Goal: Information Seeking & Learning: Check status

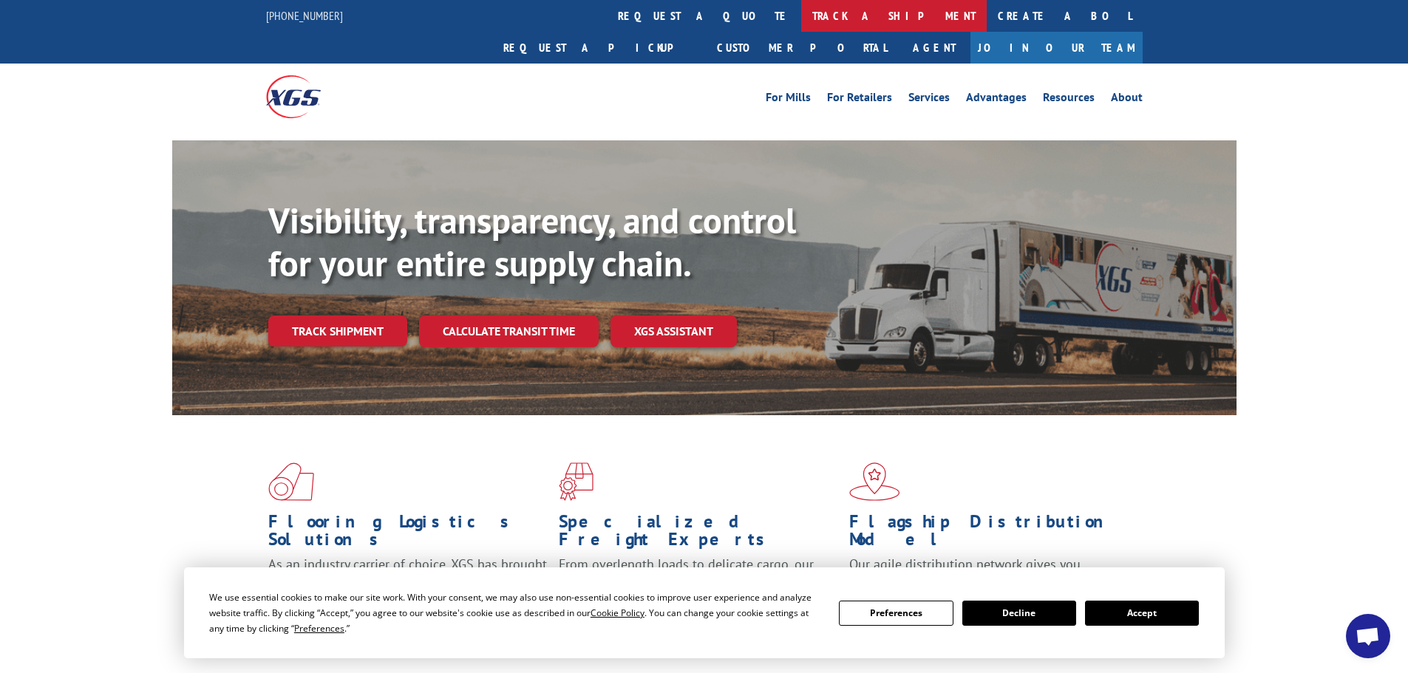
click at [801, 9] on link "track a shipment" at bounding box center [893, 16] width 185 height 32
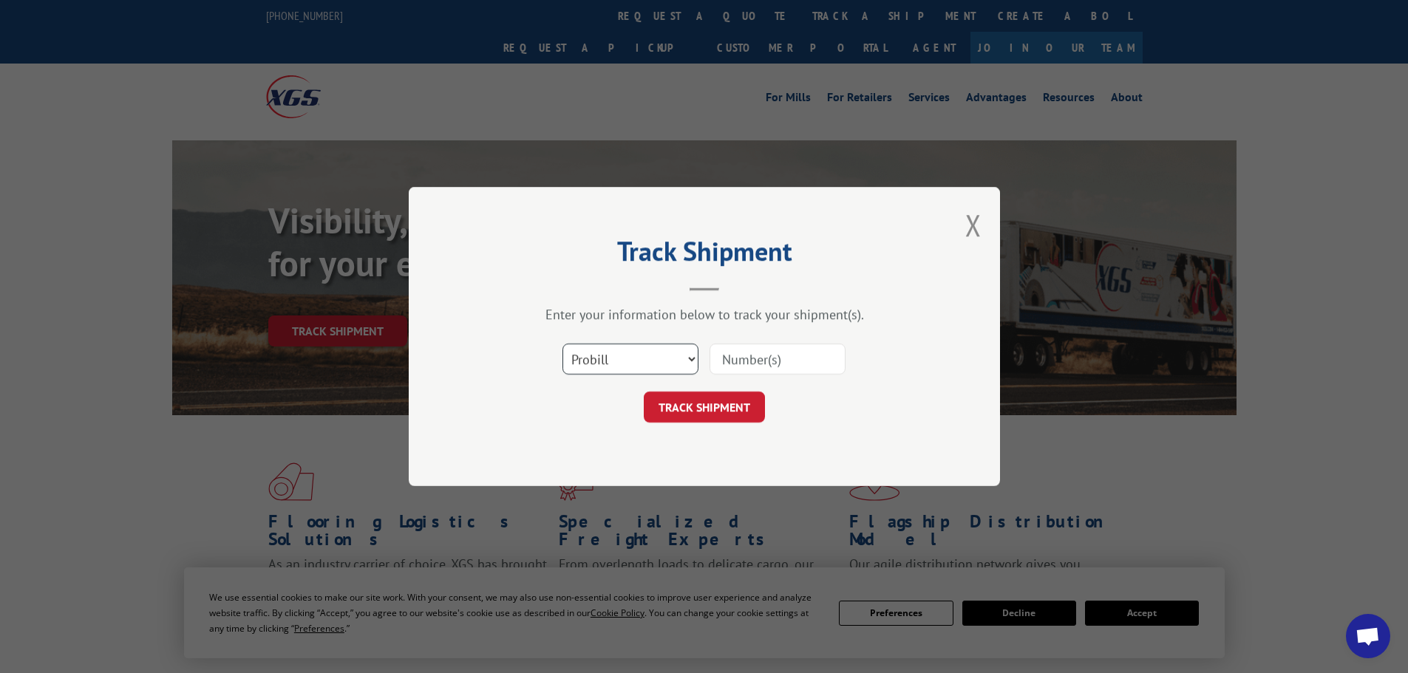
click at [593, 358] on select "Select category... Probill BOL PO" at bounding box center [630, 359] width 136 height 31
select select "bol"
click at [562, 344] on select "Select category... Probill BOL PO" at bounding box center [630, 359] width 136 height 31
click at [732, 362] on input at bounding box center [777, 359] width 136 height 31
paste input "7063875"
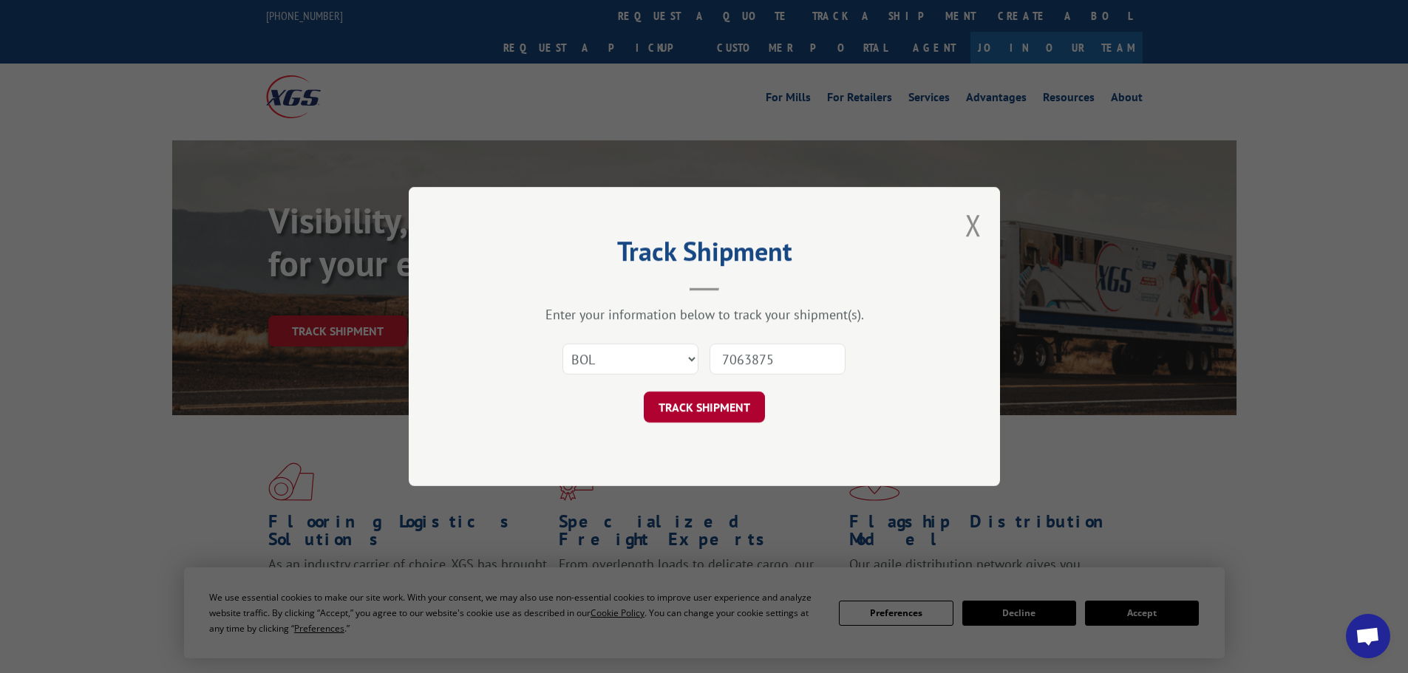
type input "7063875"
click at [727, 409] on button "TRACK SHIPMENT" at bounding box center [704, 407] width 121 height 31
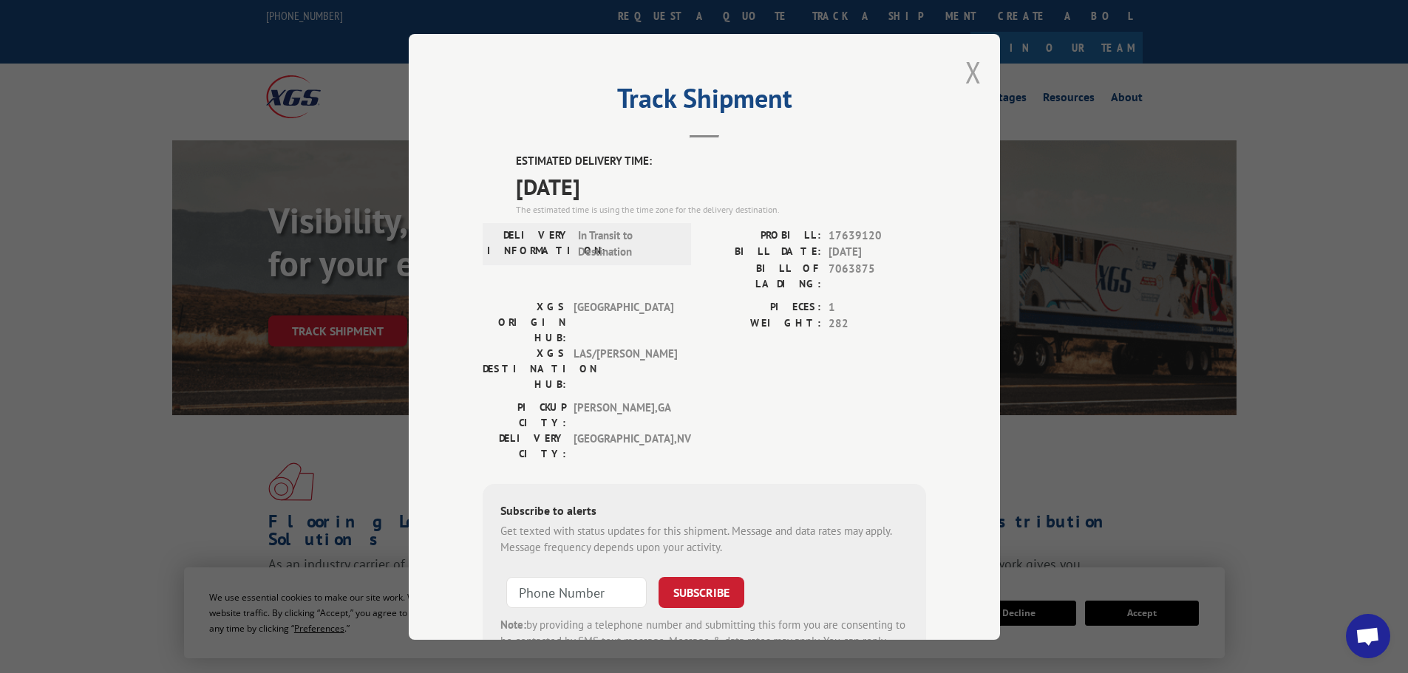
click at [965, 67] on button "Close modal" at bounding box center [973, 71] width 16 height 39
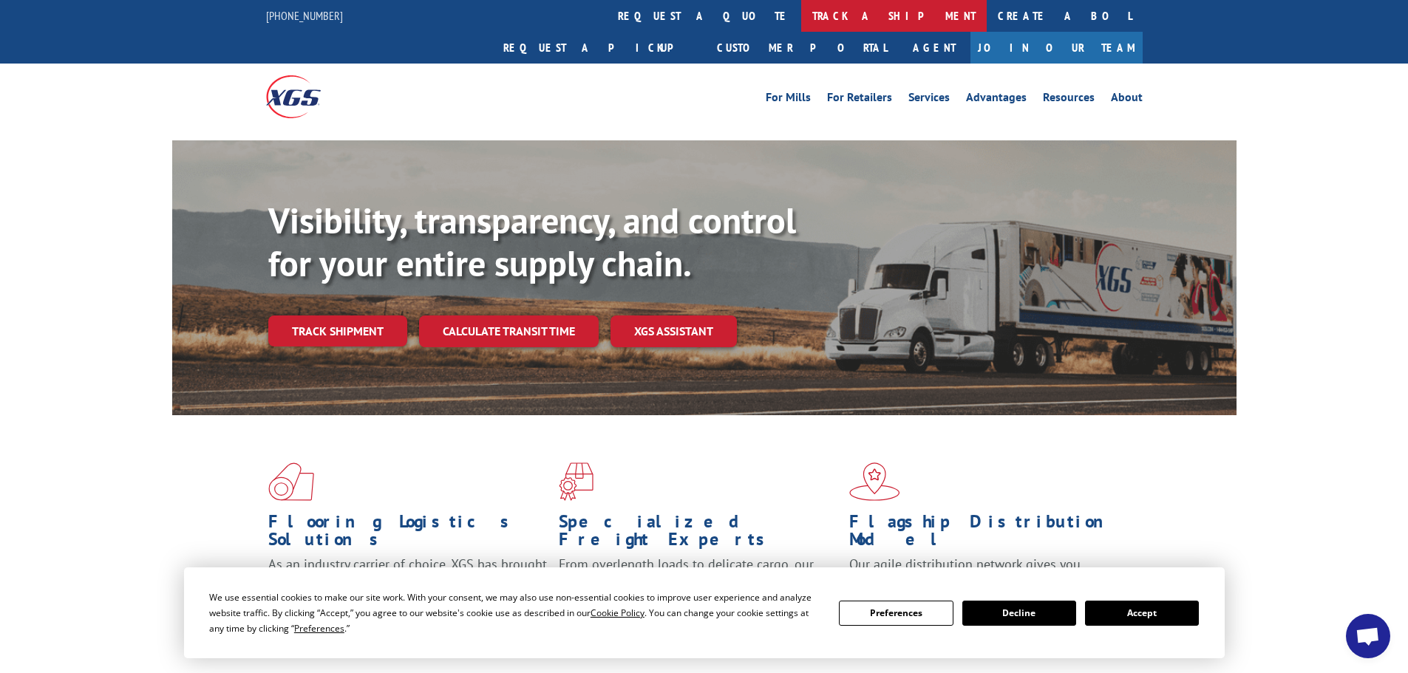
click at [801, 17] on link "track a shipment" at bounding box center [893, 16] width 185 height 32
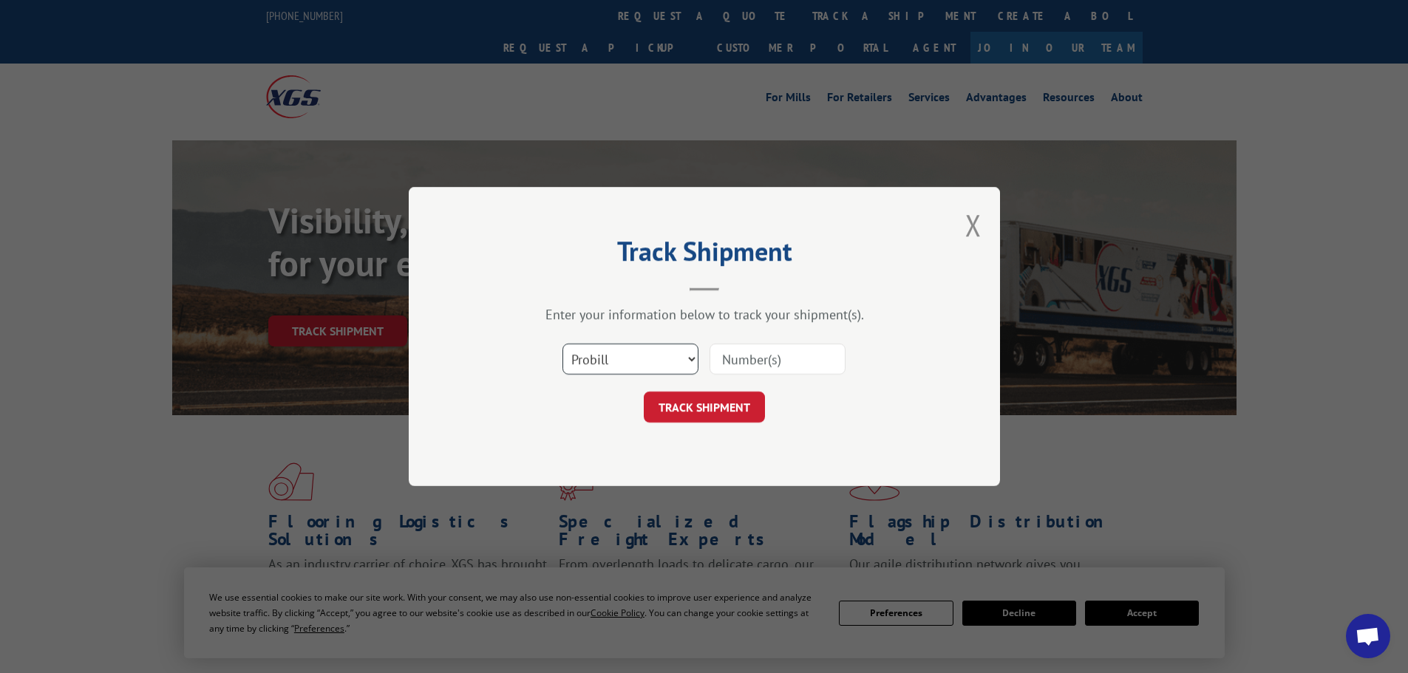
click at [610, 363] on select "Select category... Probill BOL PO" at bounding box center [630, 359] width 136 height 31
select select "bol"
click at [562, 344] on select "Select category... Probill BOL PO" at bounding box center [630, 359] width 136 height 31
click at [744, 368] on input at bounding box center [777, 359] width 136 height 31
paste input "6867373"
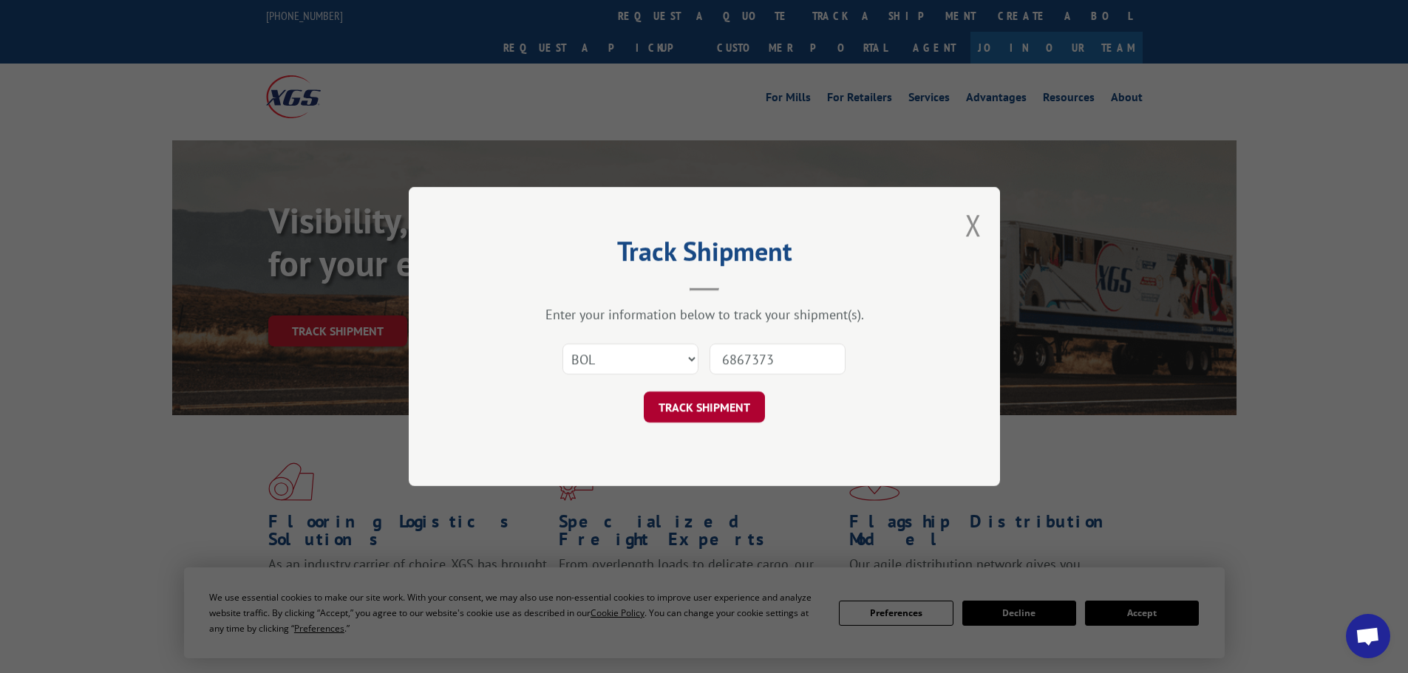
type input "6867373"
click at [703, 419] on button "TRACK SHIPMENT" at bounding box center [704, 407] width 121 height 31
